Goal: Find specific fact: Find specific fact

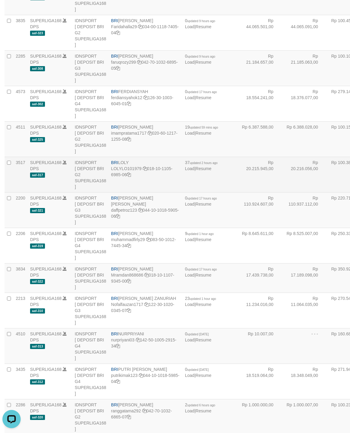
click at [111, 165] on span "BRI" at bounding box center [114, 162] width 7 height 5
copy td "BRI LOLY"
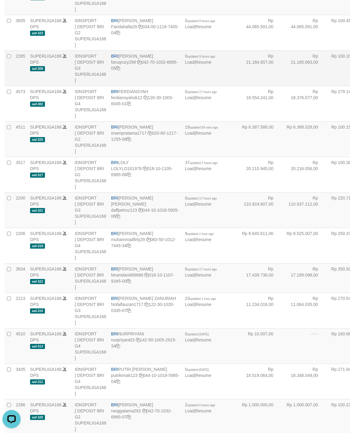
click at [282, 86] on td "Rp 21.185.063,00" at bounding box center [304, 68] width 45 height 36
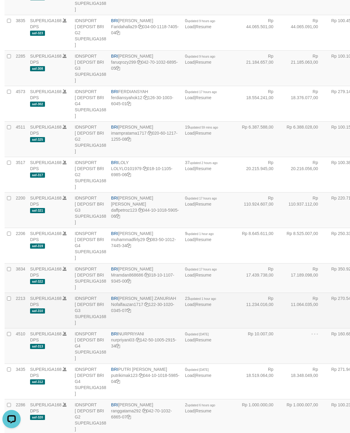
drag, startPoint x: 205, startPoint y: 369, endPoint x: 220, endPoint y: 371, distance: 14.9
click at [238, 328] on td "Rp 11.234.016,00" at bounding box center [260, 311] width 45 height 36
